Goal: Task Accomplishment & Management: Complete application form

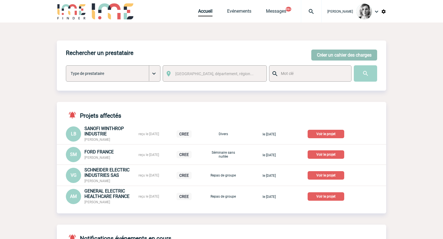
click at [322, 51] on button "Créer un cahier des charges" at bounding box center [344, 55] width 66 height 11
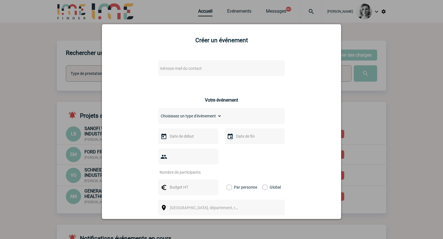
click at [168, 61] on div "Adresse mail du contact" at bounding box center [221, 68] width 127 height 16
click at [170, 67] on span "Adresse mail du contact" at bounding box center [181, 68] width 42 height 5
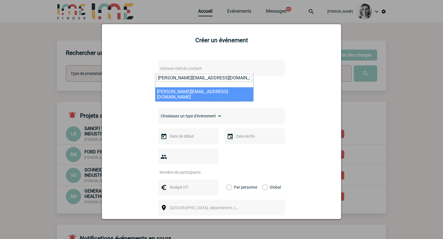
type input "nadine.olivieri@novartis.com"
select select "109659"
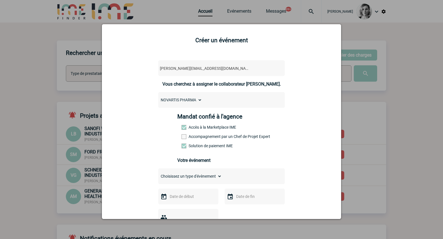
click at [205, 136] on label "Accompagnement par un Chef de Projet Expert" at bounding box center [193, 136] width 25 height 5
click at [0, 0] on input "Accompagnement par un Chef de Projet Expert" at bounding box center [0, 0] width 0 height 0
click at [195, 193] on div at bounding box center [188, 196] width 60 height 16
click at [191, 198] on input "text" at bounding box center [187, 196] width 39 height 7
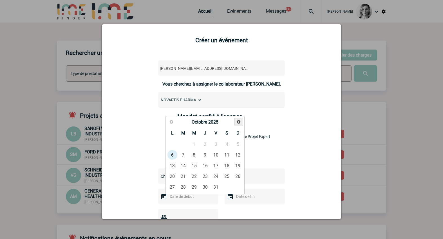
click at [238, 123] on span "Suivant" at bounding box center [238, 122] width 5 height 5
click at [195, 165] on link "12" at bounding box center [194, 165] width 10 height 10
type input "12-11-2025"
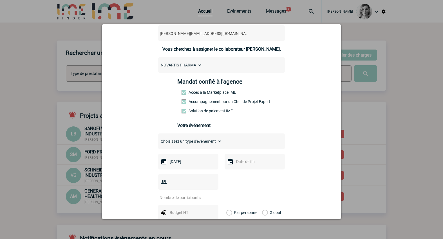
scroll to position [35, 0]
click at [239, 159] on input "text" at bounding box center [254, 161] width 39 height 7
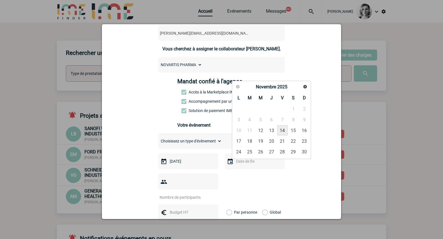
click at [284, 129] on link "14" at bounding box center [282, 130] width 10 height 10
type input "14-11-2025"
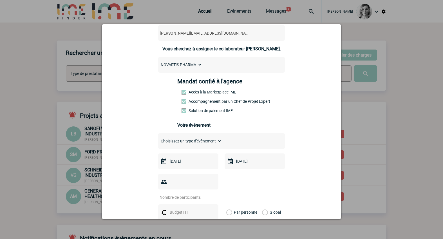
drag, startPoint x: 202, startPoint y: 183, endPoint x: 198, endPoint y: 184, distance: 4.6
click at [202, 194] on input "number" at bounding box center [184, 197] width 53 height 7
type input "10"
click at [190, 204] on div at bounding box center [188, 212] width 60 height 16
click at [185, 208] on input "text" at bounding box center [187, 211] width 39 height 7
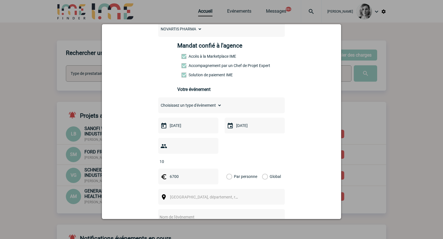
scroll to position [105, 0]
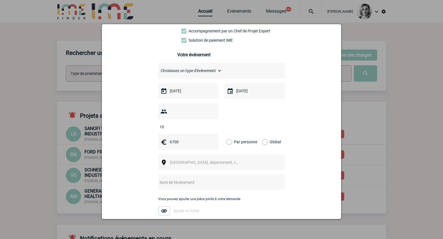
type input "6700"
click at [266, 134] on label "Global" at bounding box center [264, 142] width 4 height 16
click at [0, 0] on input "Global" at bounding box center [0, 0] width 0 height 0
click at [206, 160] on span "[GEOGRAPHIC_DATA], département, région..." at bounding box center [209, 162] width 78 height 5
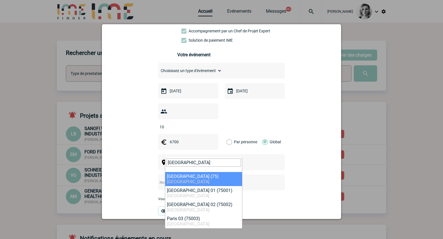
type input "paris"
select select "3"
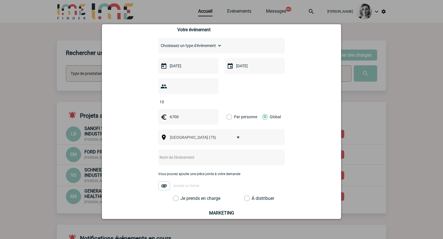
scroll to position [176, 0]
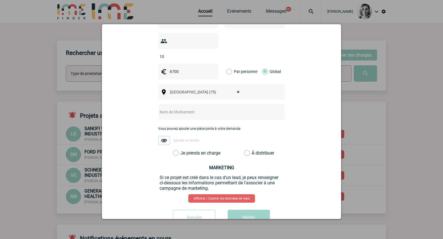
click at [175, 90] on div "[object Text],[object HTMLSpanElement] × Paris (75)" at bounding box center [221, 92] width 127 height 16
click at [176, 104] on div at bounding box center [221, 112] width 127 height 16
click at [190, 104] on div at bounding box center [221, 112] width 127 height 16
drag, startPoint x: 185, startPoint y: 103, endPoint x: 182, endPoint y: 105, distance: 3.4
click at [185, 108] on input "text" at bounding box center [214, 111] width 112 height 7
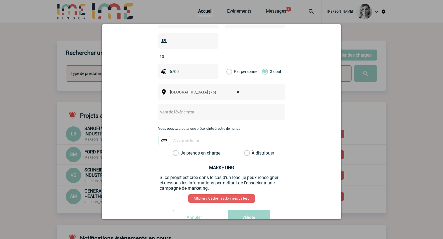
click at [287, 168] on div "nadine.olivieri@novartis.com nadine.olivieri@novartis.com Vous cherchez à assig…" at bounding box center [221, 54] width 225 height 350
click at [164, 108] on input "text" at bounding box center [214, 111] width 112 height 7
paste input "Réunion Régionale Olivier Damas"
type input "Réunion Régionale Olivier Damas"
click at [182, 150] on label "Je prends en charge" at bounding box center [178, 153] width 10 height 6
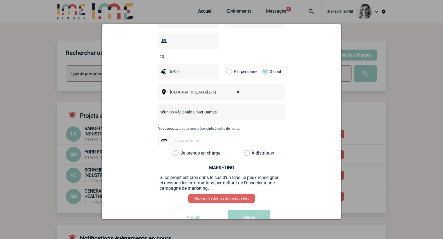
click at [0, 0] on input "Je prends en charge" at bounding box center [0, 0] width 0 height 0
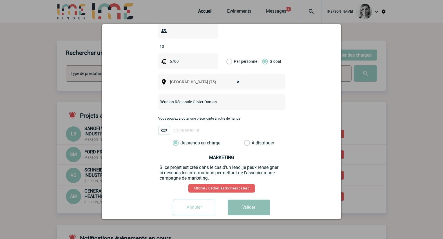
click at [233, 199] on button "Valider" at bounding box center [249, 207] width 42 height 16
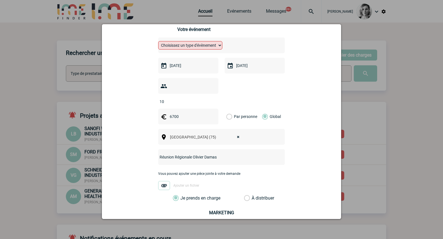
scroll to position [10, 0]
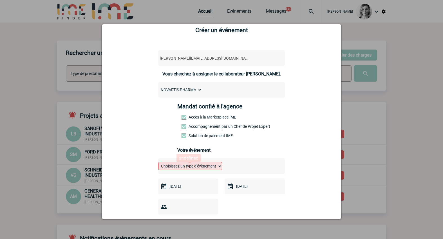
click at [188, 163] on div at bounding box center [189, 162] width 5 height 1
click at [188, 168] on select "Choisissez un type d'évènement Séminaire avec nuitée Séminaire sans nuitée Repa…" at bounding box center [190, 166] width 64 height 8
select select "1"
click at [158, 163] on select "Choisissez un type d'évènement Séminaire avec nuitée Séminaire sans nuitée Repa…" at bounding box center [190, 166] width 64 height 8
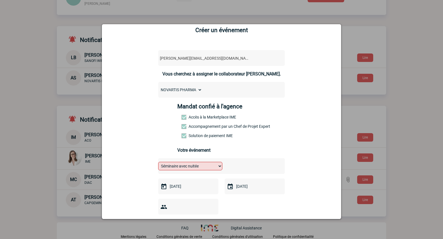
scroll to position [186, 0]
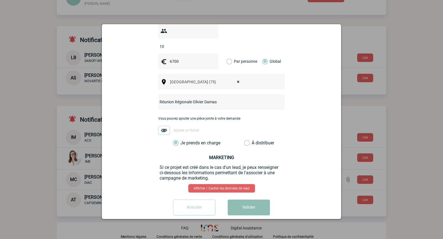
click at [258, 199] on button "Valider" at bounding box center [249, 207] width 42 height 16
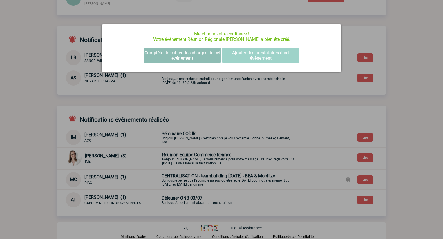
click at [172, 59] on button "Compléter le cahier des charges de cet événement" at bounding box center [181, 56] width 77 height 16
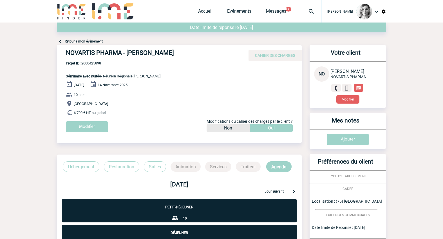
drag, startPoint x: 58, startPoint y: 57, endPoint x: 190, endPoint y: 57, distance: 132.5
click at [190, 57] on div "NOVARTIS PHARMA - Nadine OLIVIERI CAHIER DES CHARGES" at bounding box center [179, 53] width 245 height 16
copy h4 "NOVARTIS PHARMA - Nadine OLIVIERI"
click at [94, 63] on span "Projet ID : 2000425898" at bounding box center [113, 63] width 95 height 4
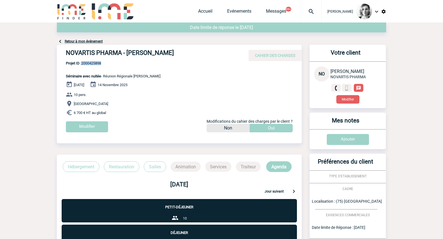
copy span "2000425898"
click at [320, 15] on div at bounding box center [311, 11] width 21 height 23
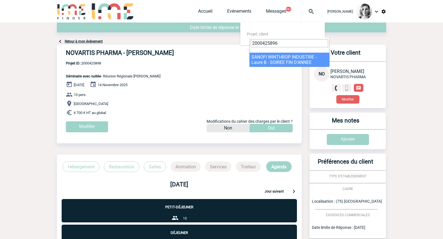
type input "2000425896"
select select "25397"
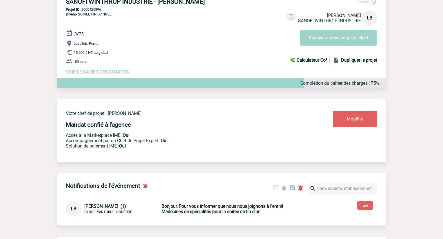
scroll to position [105, 0]
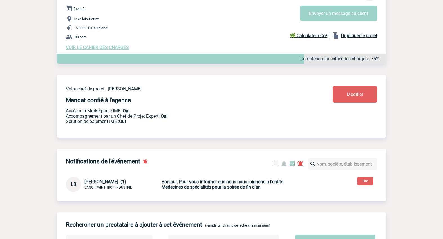
click at [206, 175] on div "LB Laure BOUCHERON (1) SANOFI WINTHROP INDUSTRIE Bonjour, Pour vous informer qu…" at bounding box center [221, 181] width 329 height 21
click at [363, 182] on button "Lire" at bounding box center [365, 181] width 16 height 8
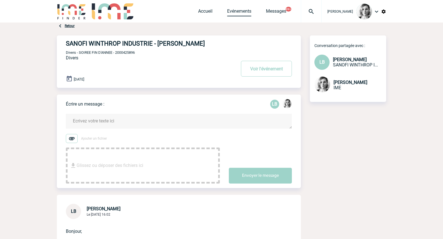
click at [239, 11] on link "Evénements" at bounding box center [239, 12] width 24 height 8
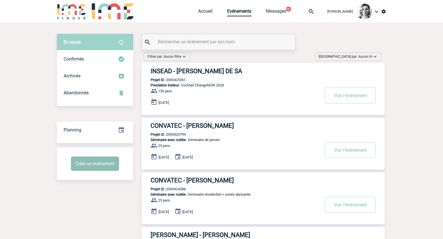
click at [107, 163] on button "Créer un événement" at bounding box center [95, 163] width 48 height 14
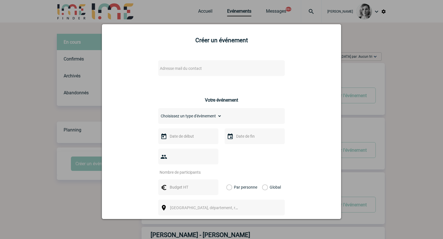
click at [183, 66] on span "Adresse mail du contact" at bounding box center [181, 68] width 42 height 5
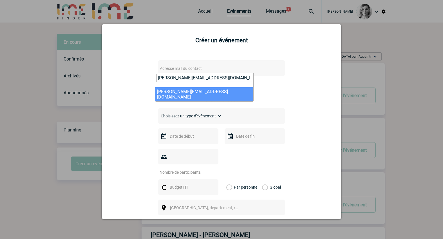
type input "[PERSON_NAME][EMAIL_ADDRESS][DOMAIN_NAME]"
select select "123175"
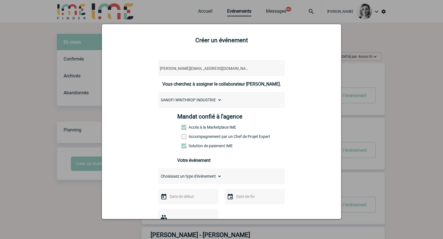
click at [206, 140] on div "Mandat confié à l'agence Accès à la Marketplace IME Accompagnement par un Chef …" at bounding box center [221, 132] width 89 height 39
click at [203, 138] on label "Accompagnement par un Chef de Projet Expert" at bounding box center [193, 136] width 25 height 5
click at [0, 0] on input "Accompagnement par un Chef de Projet Expert" at bounding box center [0, 0] width 0 height 0
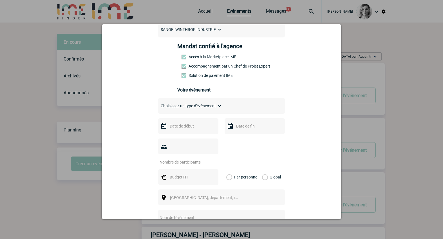
click at [204, 112] on div "Choisissez un type d'évènement Séminaire avec nuitée Séminaire sans nuitée Repa…" at bounding box center [221, 106] width 127 height 16
click at [201, 107] on select "Choisissez un type d'évènement Séminaire avec nuitée Séminaire sans nuitée Repa…" at bounding box center [190, 106] width 64 height 8
select select "3"
click at [158, 103] on select "Choisissez un type d'évènement Séminaire avec nuitée Séminaire sans nuitée Repa…" at bounding box center [190, 106] width 64 height 8
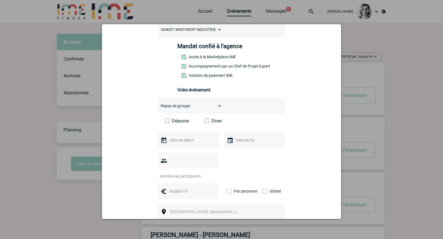
click at [281, 74] on div "[PERSON_NAME][EMAIL_ADDRESS][DOMAIN_NAME] [PERSON_NAME][DOMAIN_NAME][EMAIL_ADDR…" at bounding box center [221, 167] width 225 height 365
drag, startPoint x: 291, startPoint y: 103, endPoint x: 258, endPoint y: 117, distance: 35.5
click at [291, 103] on div "[PERSON_NAME][EMAIL_ADDRESS][DOMAIN_NAME] [PERSON_NAME][DOMAIN_NAME][EMAIL_ADDR…" at bounding box center [221, 167] width 225 height 365
click at [217, 123] on label "Diner" at bounding box center [220, 120] width 32 height 5
click at [0, 0] on input "Diner" at bounding box center [0, 0] width 0 height 0
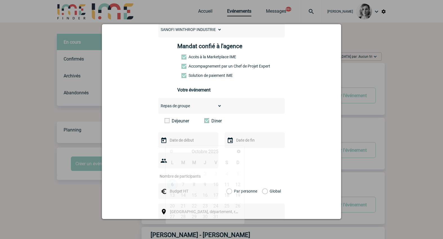
click at [186, 143] on input "text" at bounding box center [187, 139] width 39 height 7
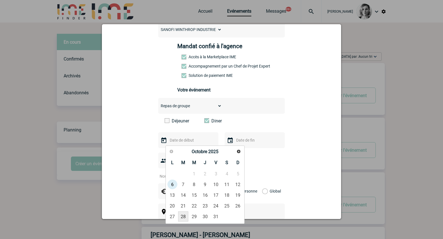
click at [181, 218] on link "28" at bounding box center [183, 216] width 10 height 10
type input "[DATE]"
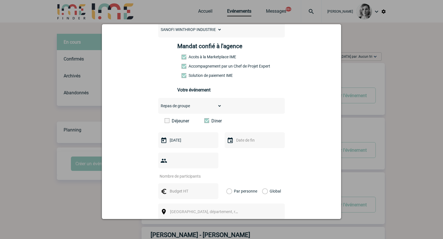
drag, startPoint x: 294, startPoint y: 152, endPoint x: 170, endPoint y: 165, distance: 124.7
click at [294, 151] on div "[PERSON_NAME][EMAIL_ADDRESS][DOMAIN_NAME] [PERSON_NAME][DOMAIN_NAME][EMAIL_ADDR…" at bounding box center [221, 167] width 225 height 365
click at [176, 172] on input "number" at bounding box center [184, 175] width 53 height 7
type input "12"
drag, startPoint x: 281, startPoint y: 168, endPoint x: 267, endPoint y: 169, distance: 13.5
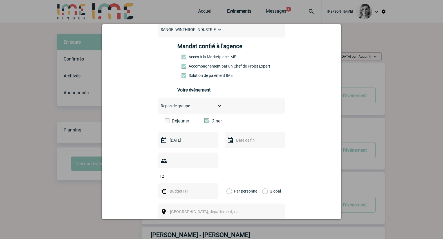
click at [281, 168] on div "12" at bounding box center [221, 165] width 127 height 26
click at [181, 187] on input "text" at bounding box center [187, 190] width 39 height 7
click at [171, 188] on div at bounding box center [188, 191] width 60 height 16
click at [172, 187] on input "text" at bounding box center [187, 190] width 39 height 7
type input "840"
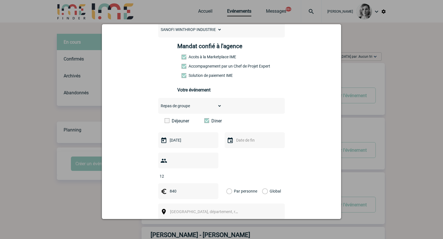
click at [266, 183] on label "Global" at bounding box center [264, 191] width 4 height 16
click at [0, 0] on input "Global" at bounding box center [0, 0] width 0 height 0
click at [207, 209] on span "[GEOGRAPHIC_DATA], département, région..." at bounding box center [209, 211] width 78 height 5
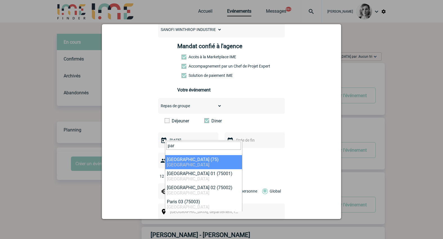
type input "par"
select select "3"
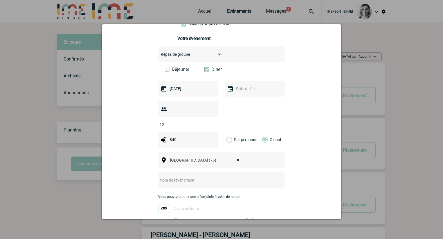
scroll to position [176, 0]
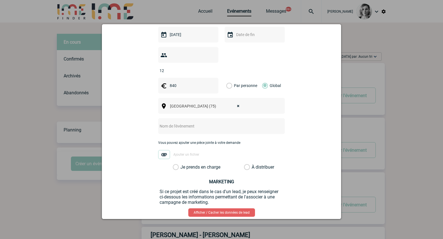
click at [184, 122] on input "text" at bounding box center [214, 125] width 112 height 7
type input "cAF - La Coupole"
click at [182, 164] on label "Je prends en charge" at bounding box center [178, 167] width 10 height 6
click at [0, 0] on input "Je prends en charge" at bounding box center [0, 0] width 0 height 0
click at [243, 224] on button "Valider" at bounding box center [249, 232] width 42 height 16
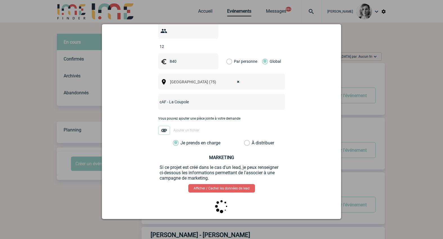
scroll to position [0, 0]
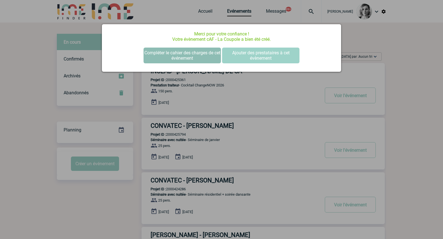
click at [174, 52] on button "Compléter le cahier des charges de cet événement" at bounding box center [181, 56] width 77 height 16
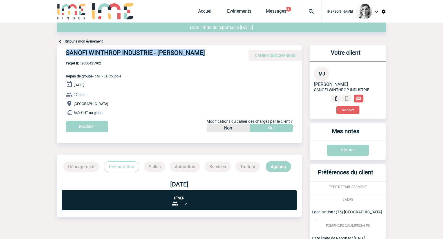
drag, startPoint x: 66, startPoint y: 51, endPoint x: 219, endPoint y: 46, distance: 152.5
click at [219, 46] on div "SANOFI WINTHROP INDUSTRIE - Murielle JEAN CAHIER DES CHARGES" at bounding box center [179, 53] width 245 height 16
copy h4 "SANOFI WINTHROP INDUSTRIE - Murielle JEAN"
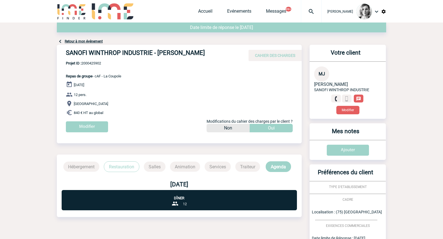
click at [85, 62] on span "Projet ID : 2000425902" at bounding box center [93, 63] width 55 height 4
copy span "2000425902"
click at [89, 62] on span "Projet ID : 2000425902" at bounding box center [93, 63] width 55 height 4
